Goal: Information Seeking & Learning: Learn about a topic

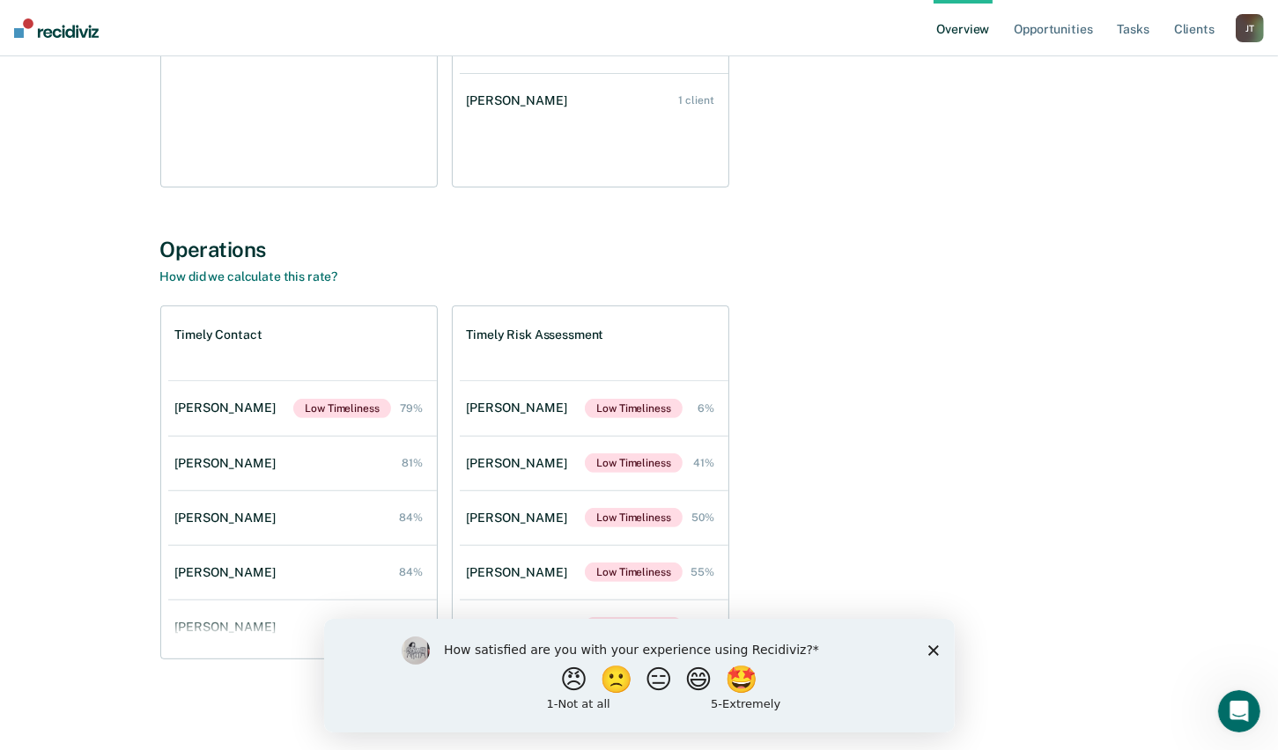
click at [898, 365] on div "Timely Contact [PERSON_NAME] Low Timeliness 79% [PERSON_NAME] 81% [PERSON_NAME]…" at bounding box center [639, 483] width 958 height 354
click at [933, 650] on polygon "Close survey" at bounding box center [932, 650] width 11 height 11
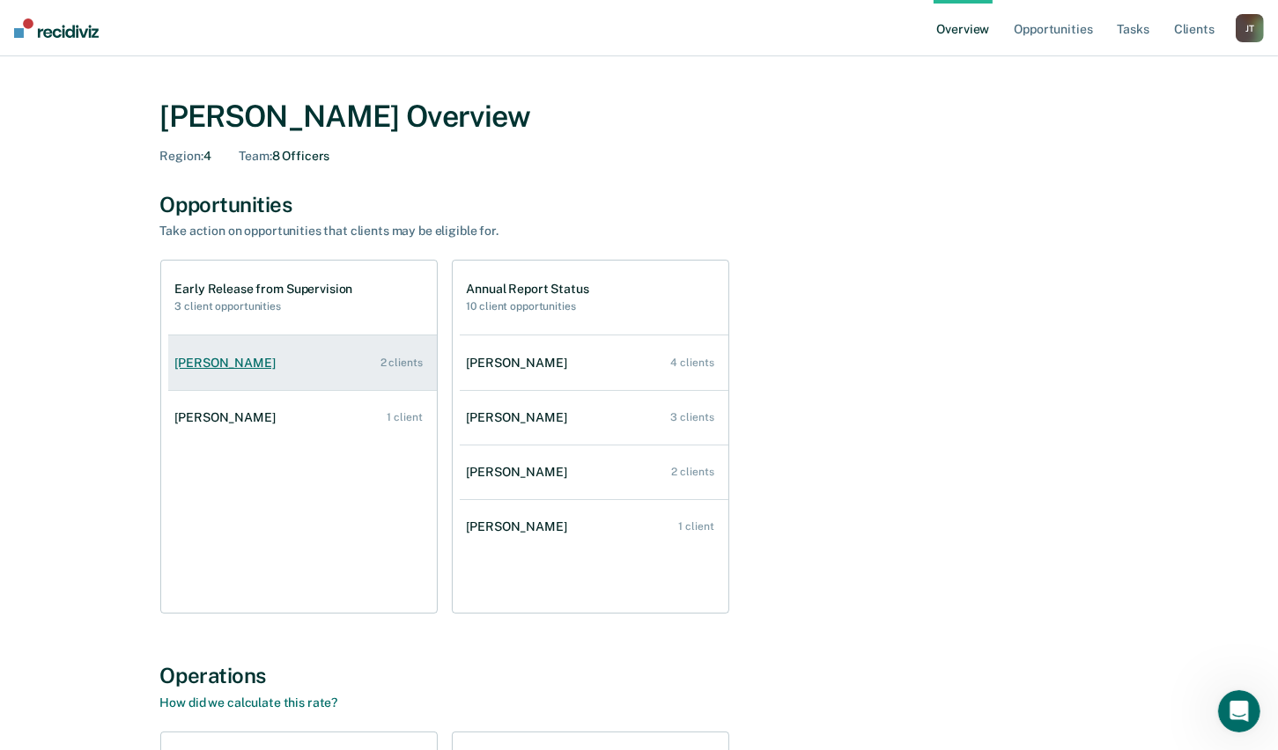
click at [290, 365] on link "[PERSON_NAME] 2 clients" at bounding box center [302, 363] width 269 height 50
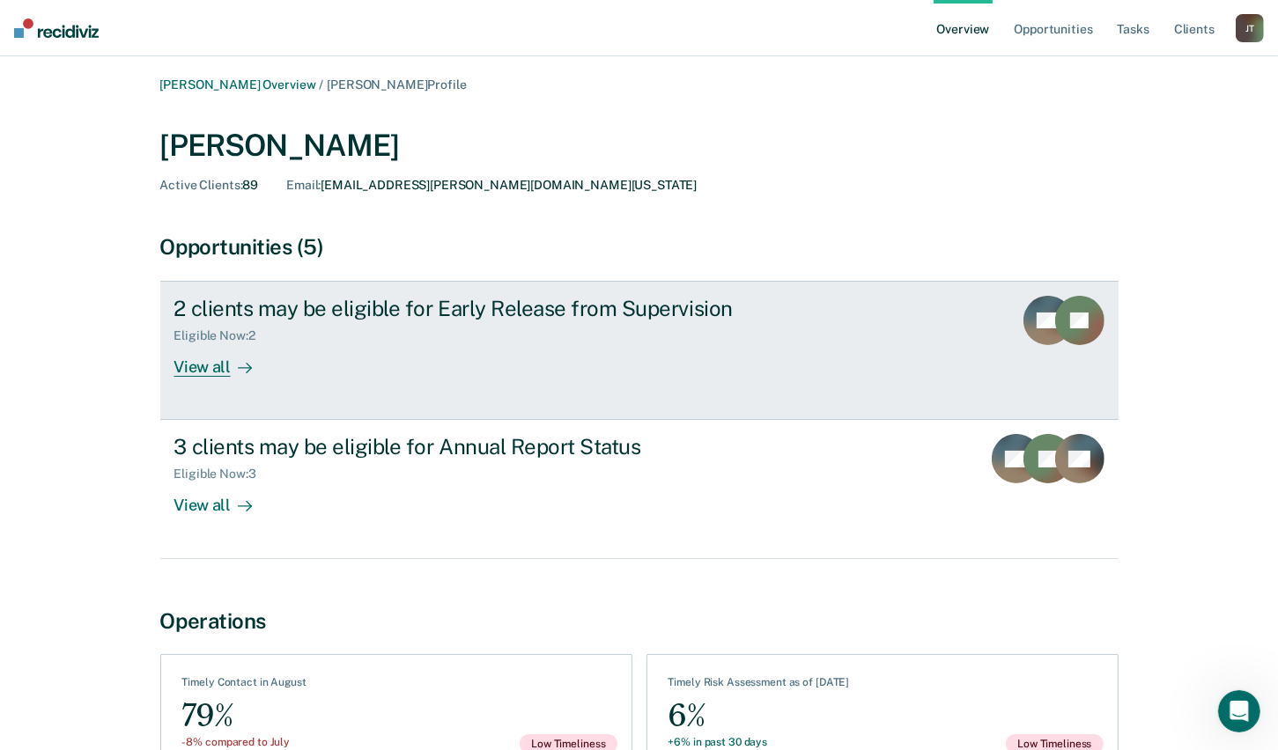
click at [226, 375] on div "View all" at bounding box center [223, 360] width 99 height 34
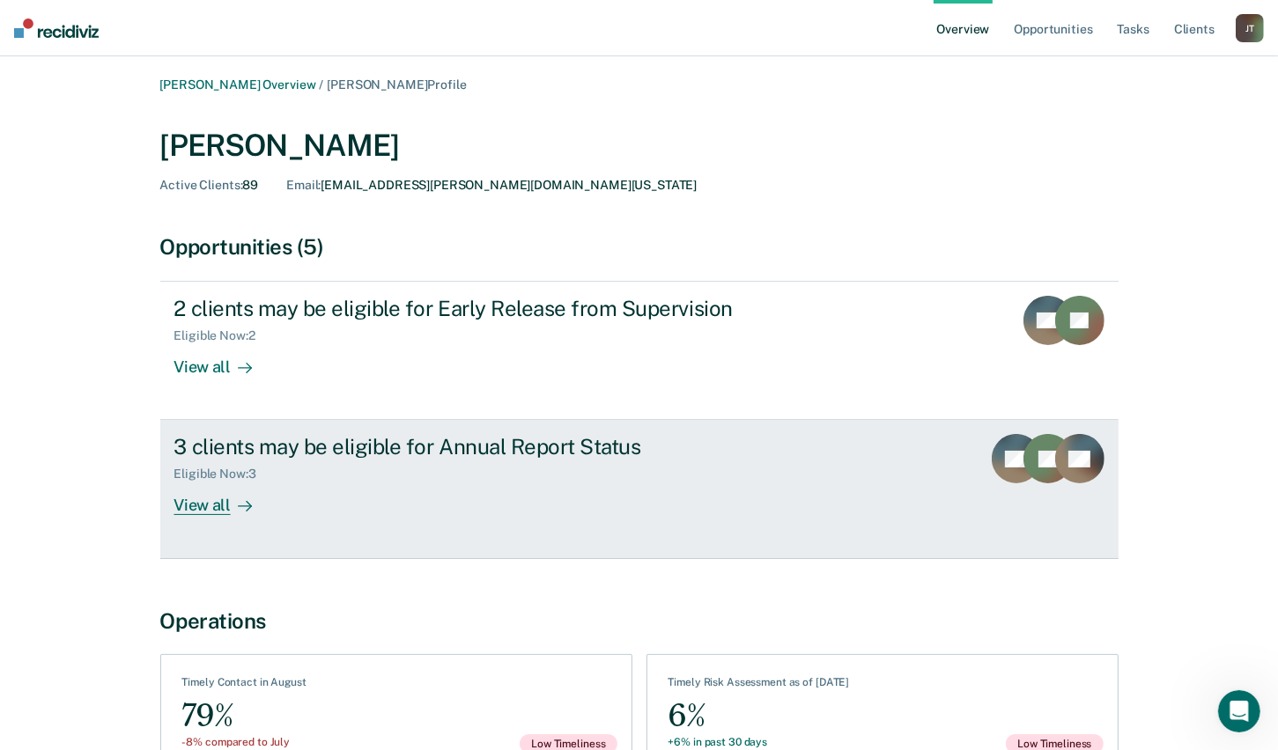
click at [216, 507] on div "View all" at bounding box center [223, 499] width 99 height 34
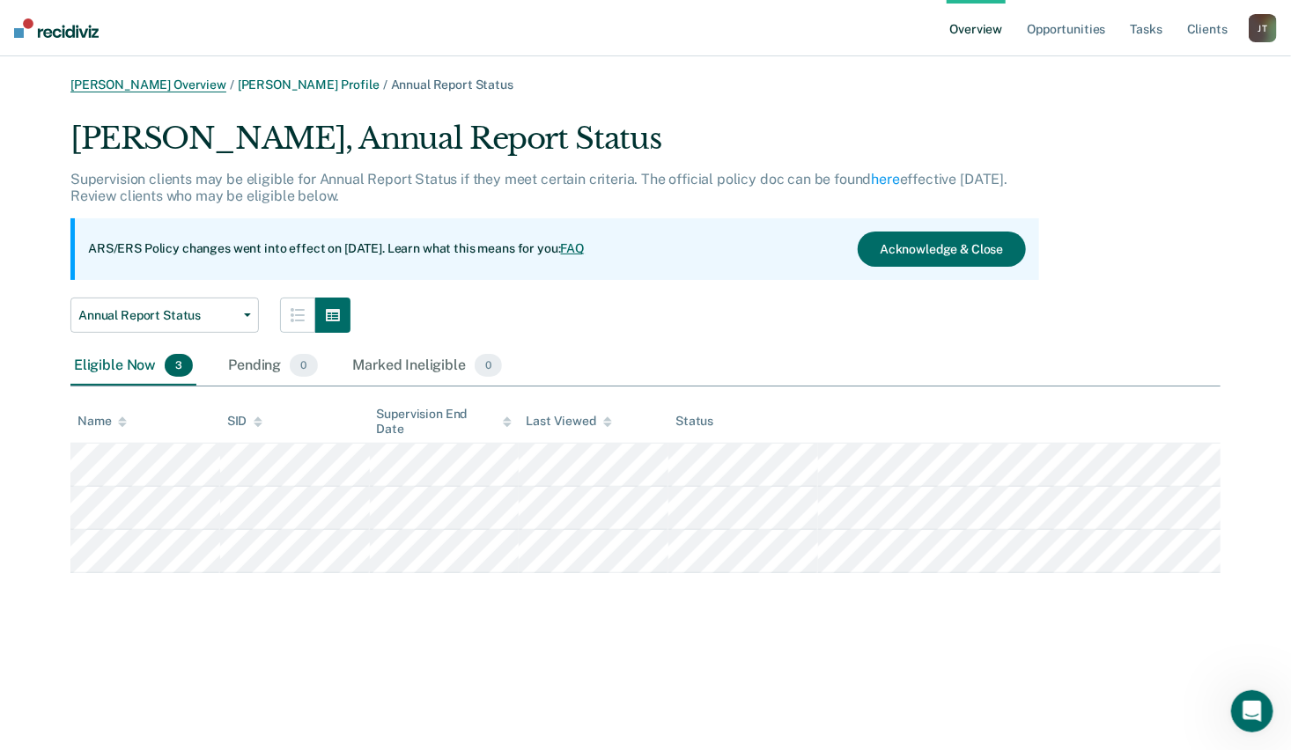
click at [152, 90] on link "[PERSON_NAME] Overview" at bounding box center [148, 84] width 156 height 15
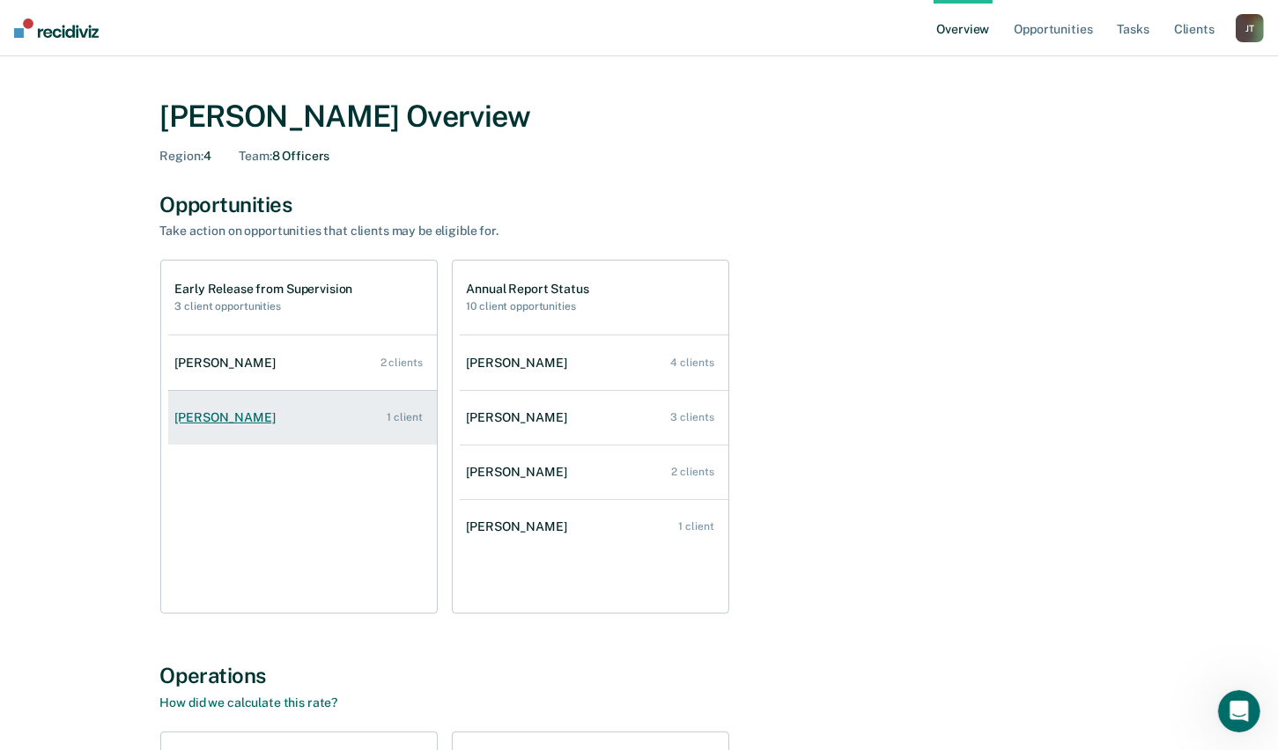
click at [323, 417] on link "[PERSON_NAME] 1 client" at bounding box center [302, 418] width 269 height 50
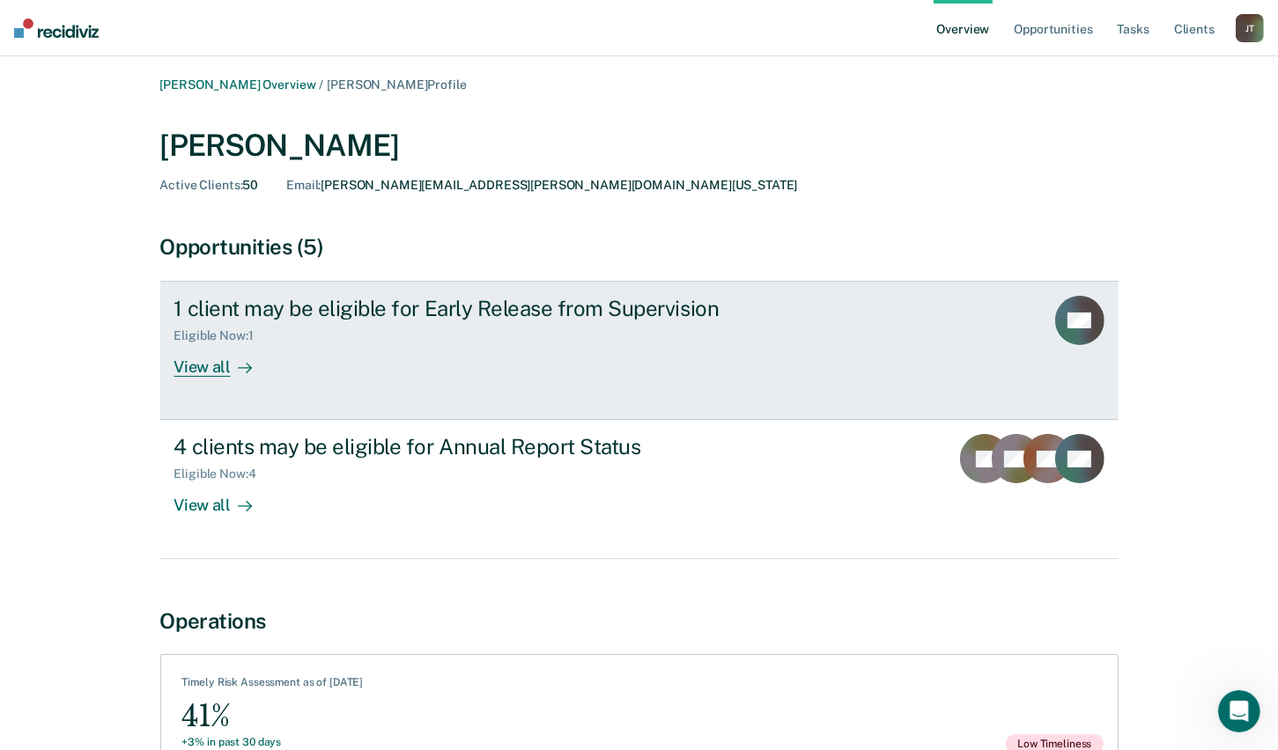
click at [231, 370] on div at bounding box center [241, 368] width 21 height 20
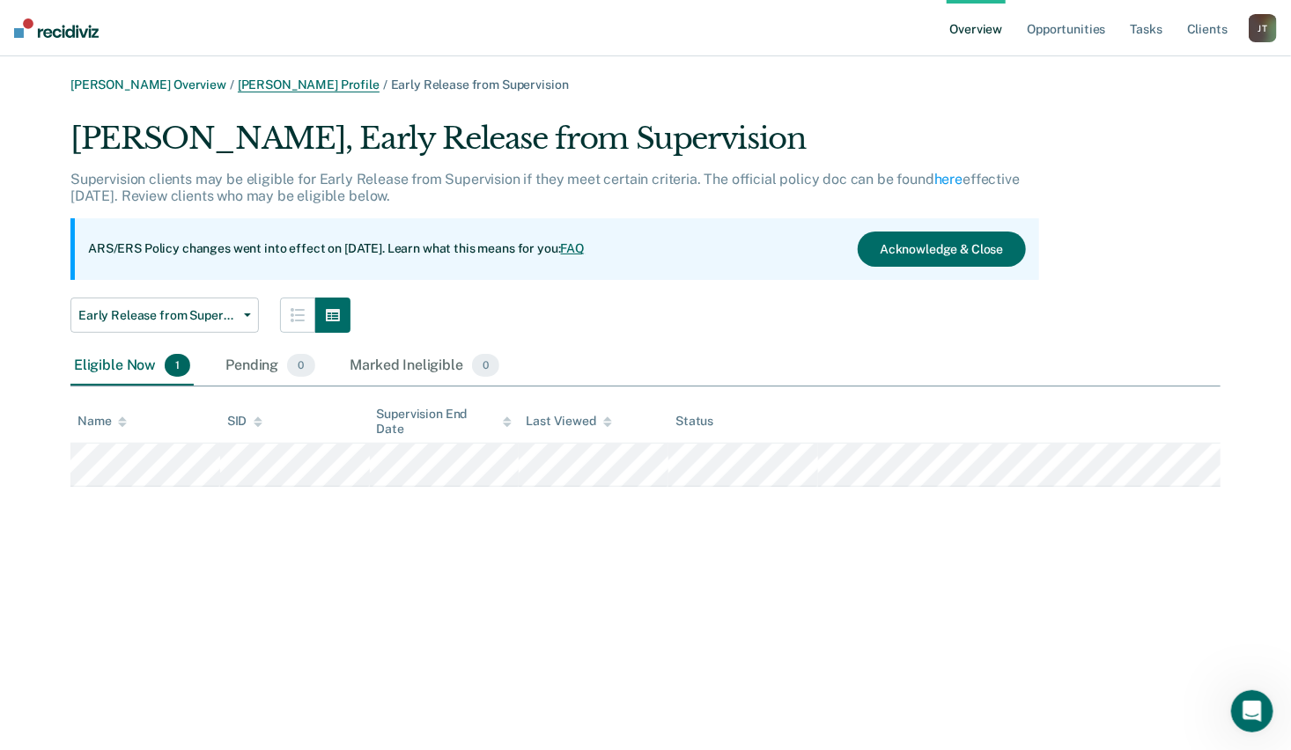
click at [255, 83] on link "[PERSON_NAME] Profile" at bounding box center [309, 84] width 142 height 15
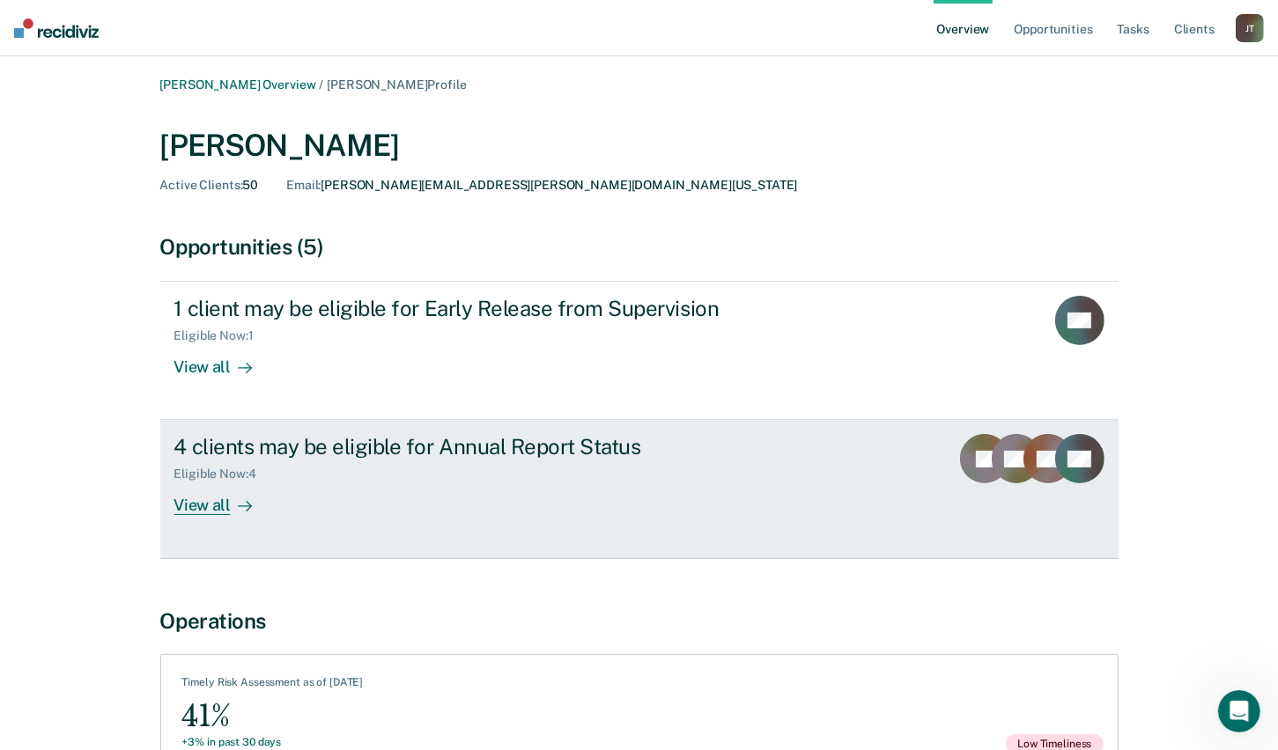
click at [232, 493] on div "View all" at bounding box center [223, 499] width 99 height 34
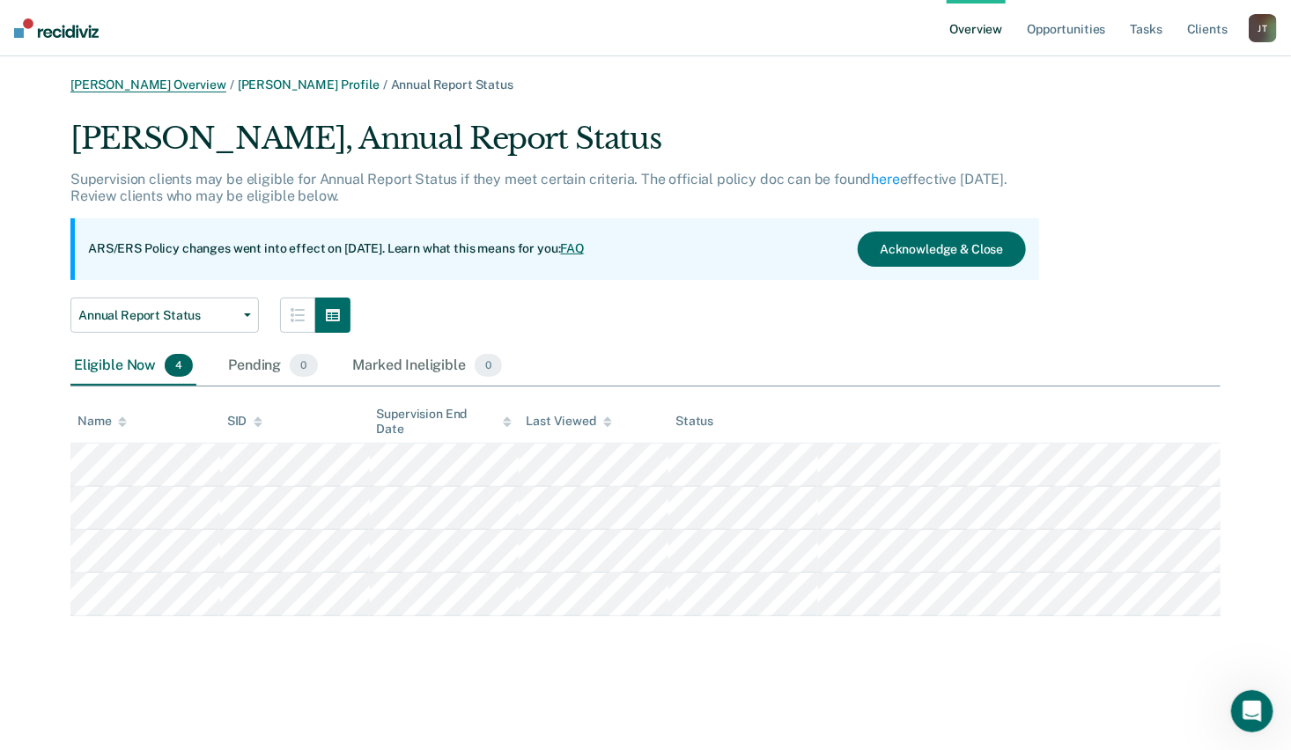
click at [179, 85] on link "[PERSON_NAME] Overview" at bounding box center [148, 84] width 156 height 15
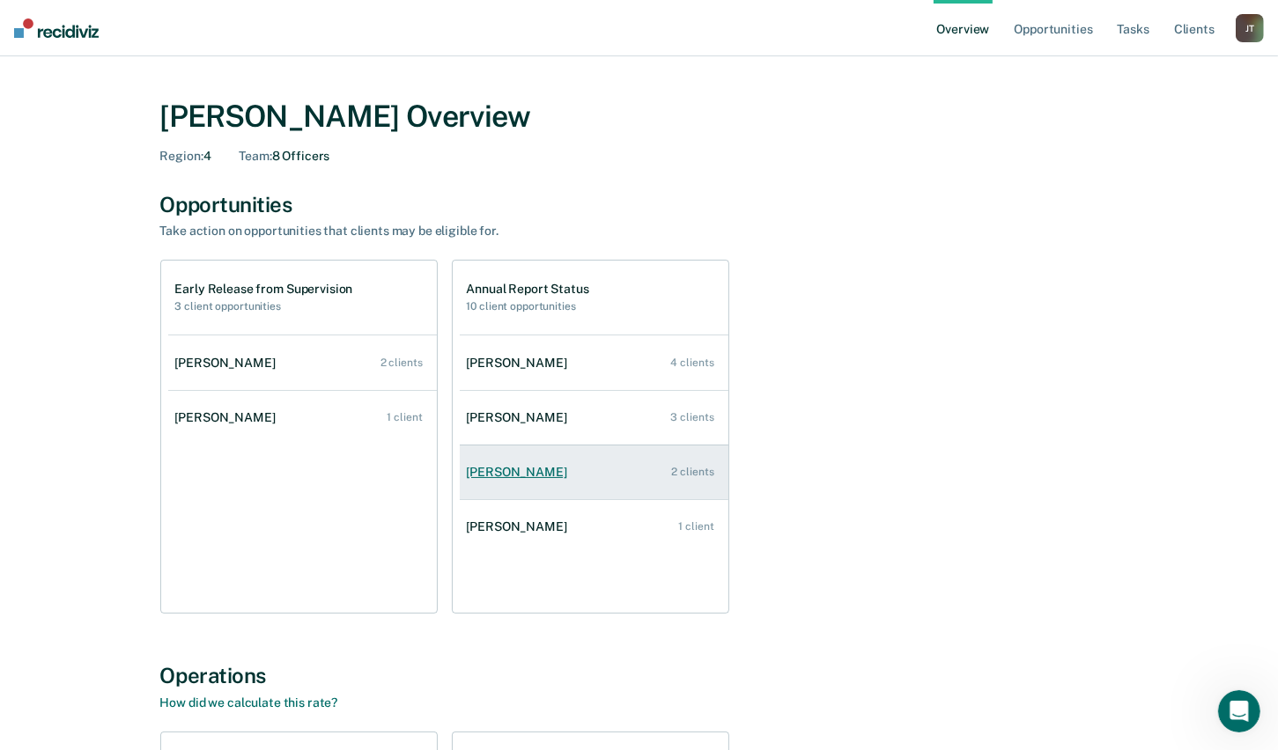
click at [497, 469] on div "[PERSON_NAME]" at bounding box center [520, 472] width 107 height 15
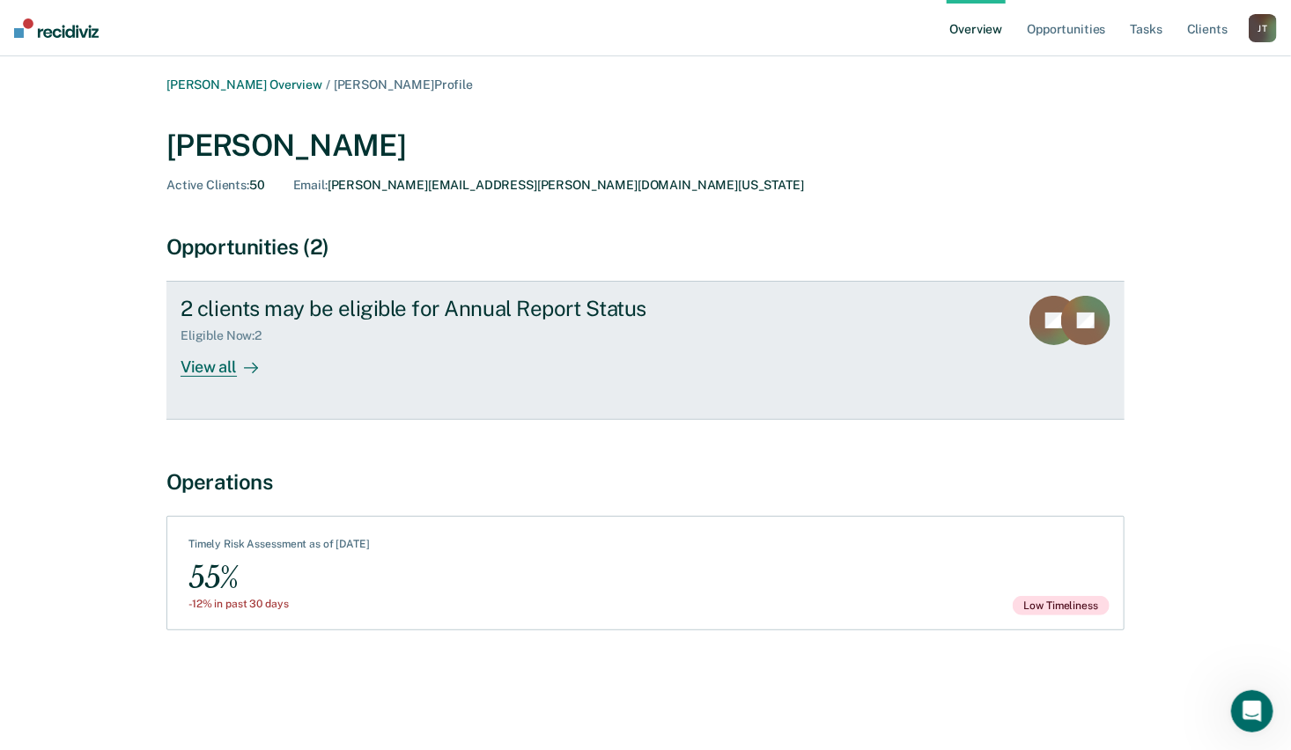
click at [216, 363] on div "View all" at bounding box center [230, 360] width 99 height 34
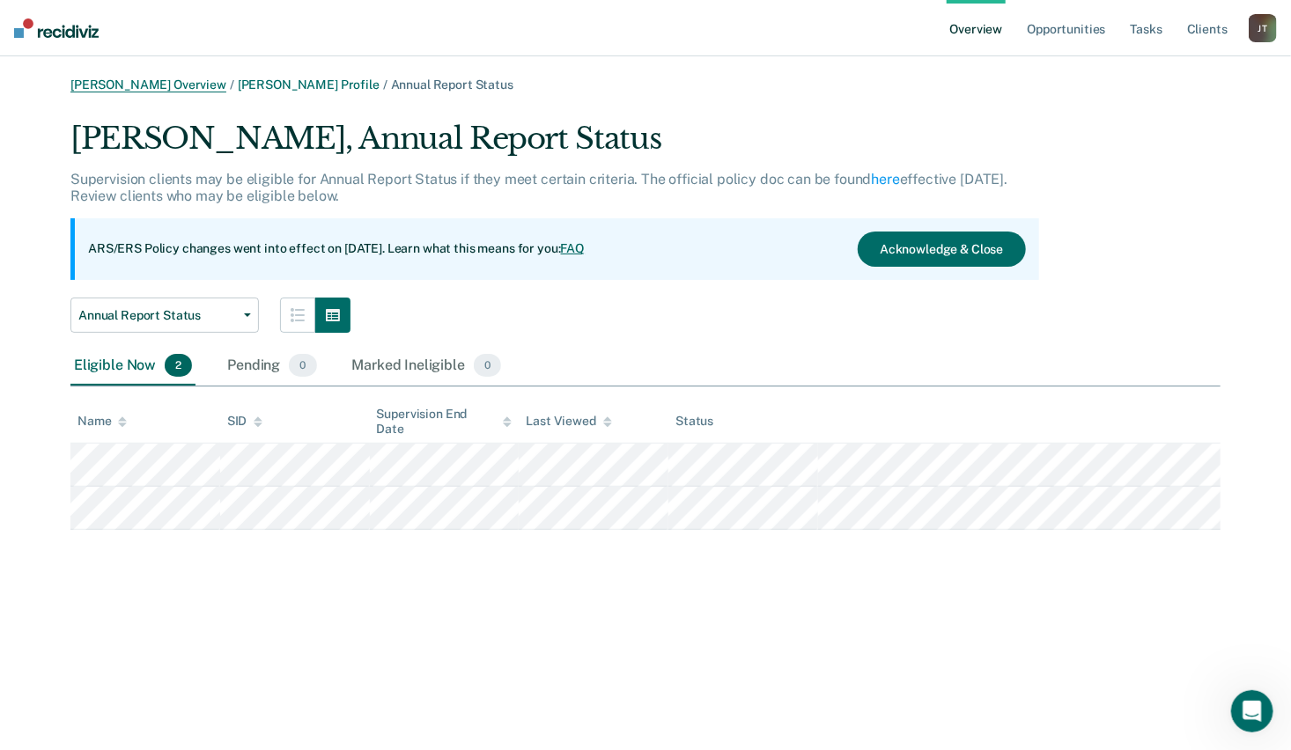
click at [171, 82] on link "[PERSON_NAME] Overview" at bounding box center [148, 84] width 156 height 15
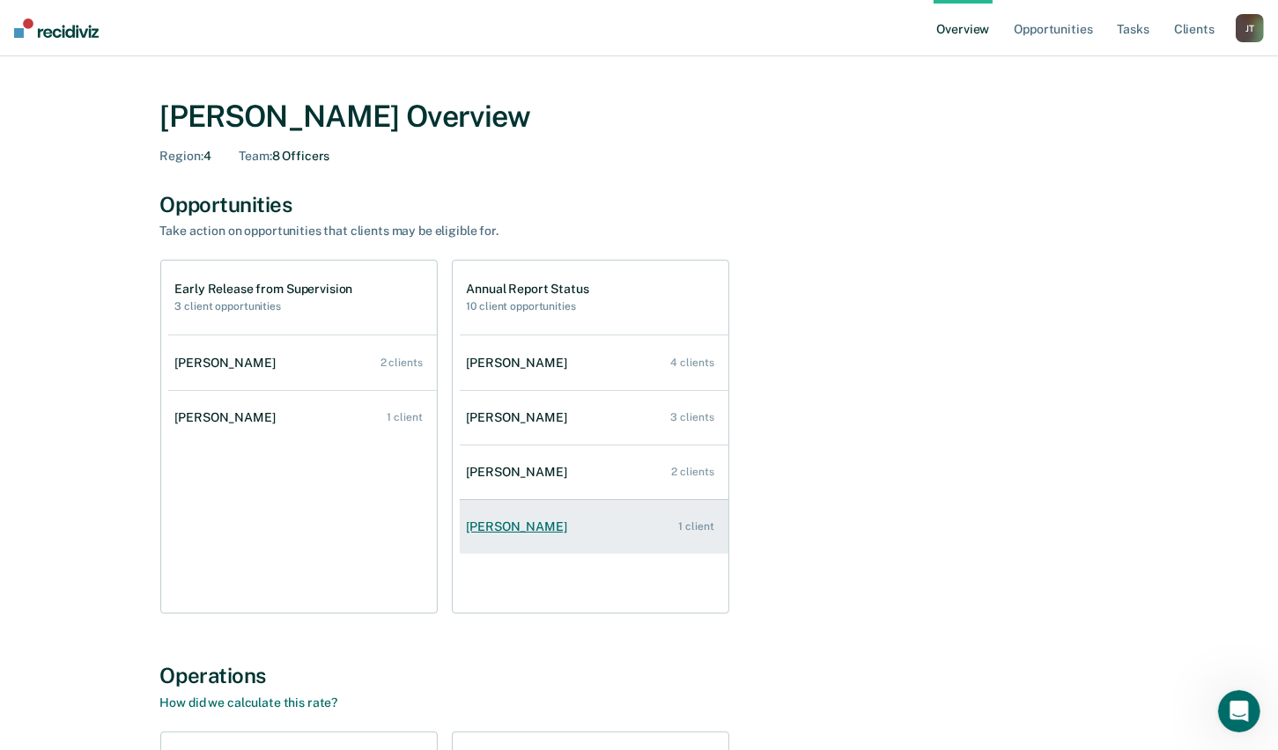
click at [514, 522] on div "[PERSON_NAME]" at bounding box center [520, 527] width 107 height 15
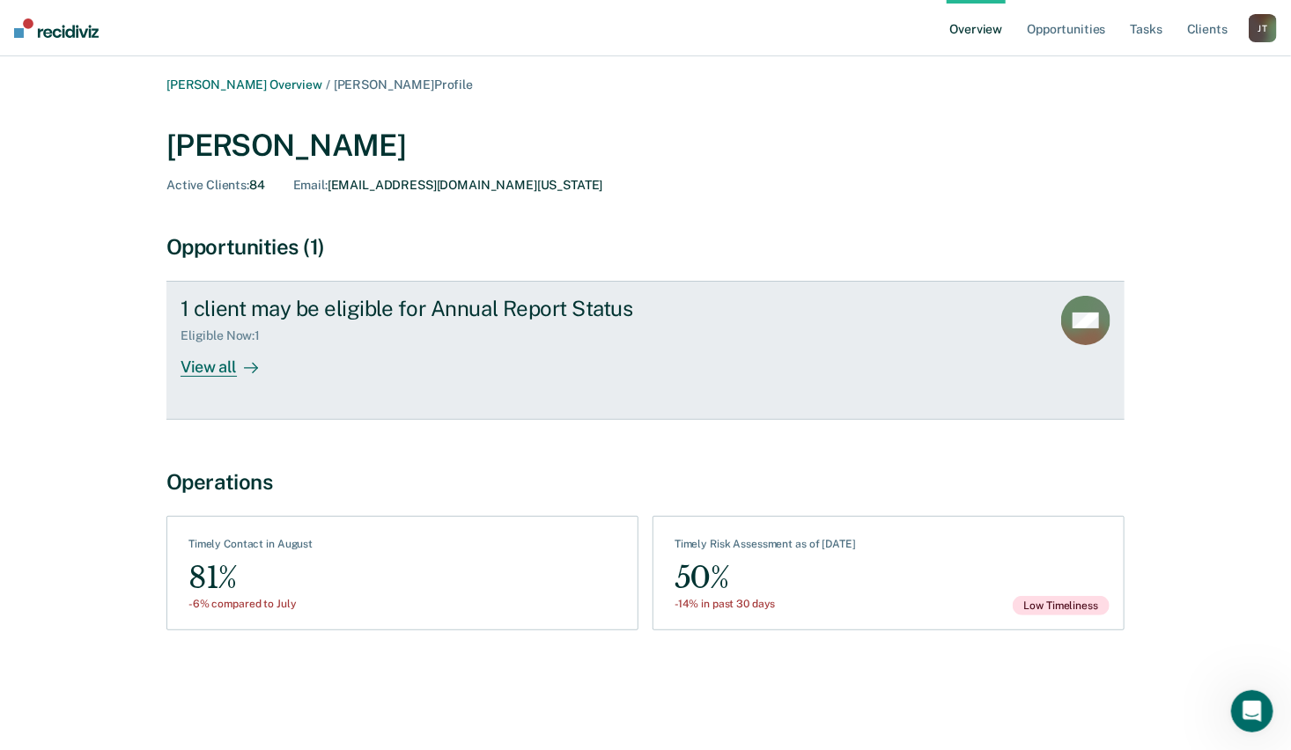
click at [247, 365] on icon at bounding box center [251, 368] width 14 height 14
